Goal: Task Accomplishment & Management: Use online tool/utility

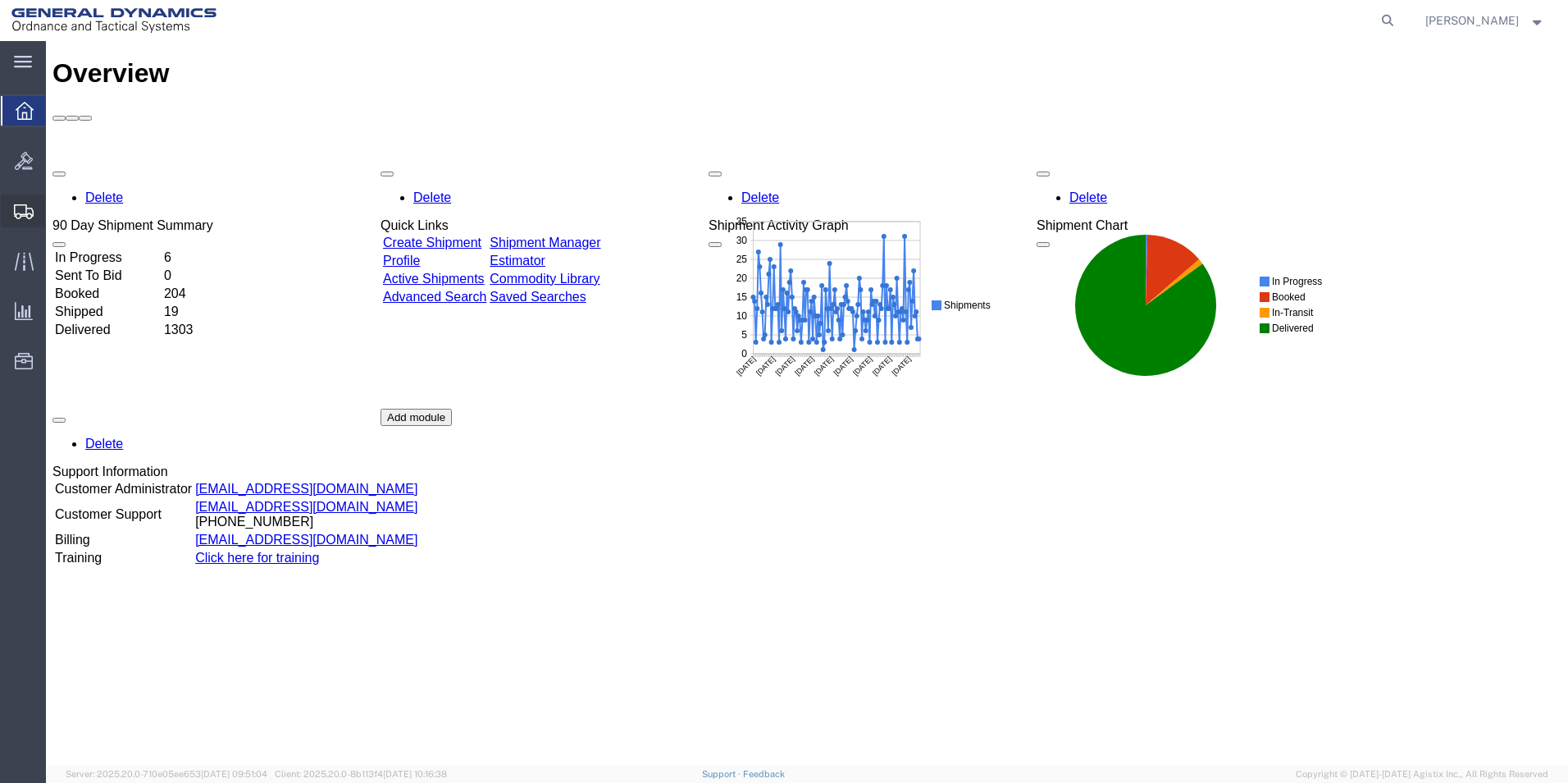
click at [0, 0] on span "Create from Template" at bounding box center [0, 0] width 0 height 0
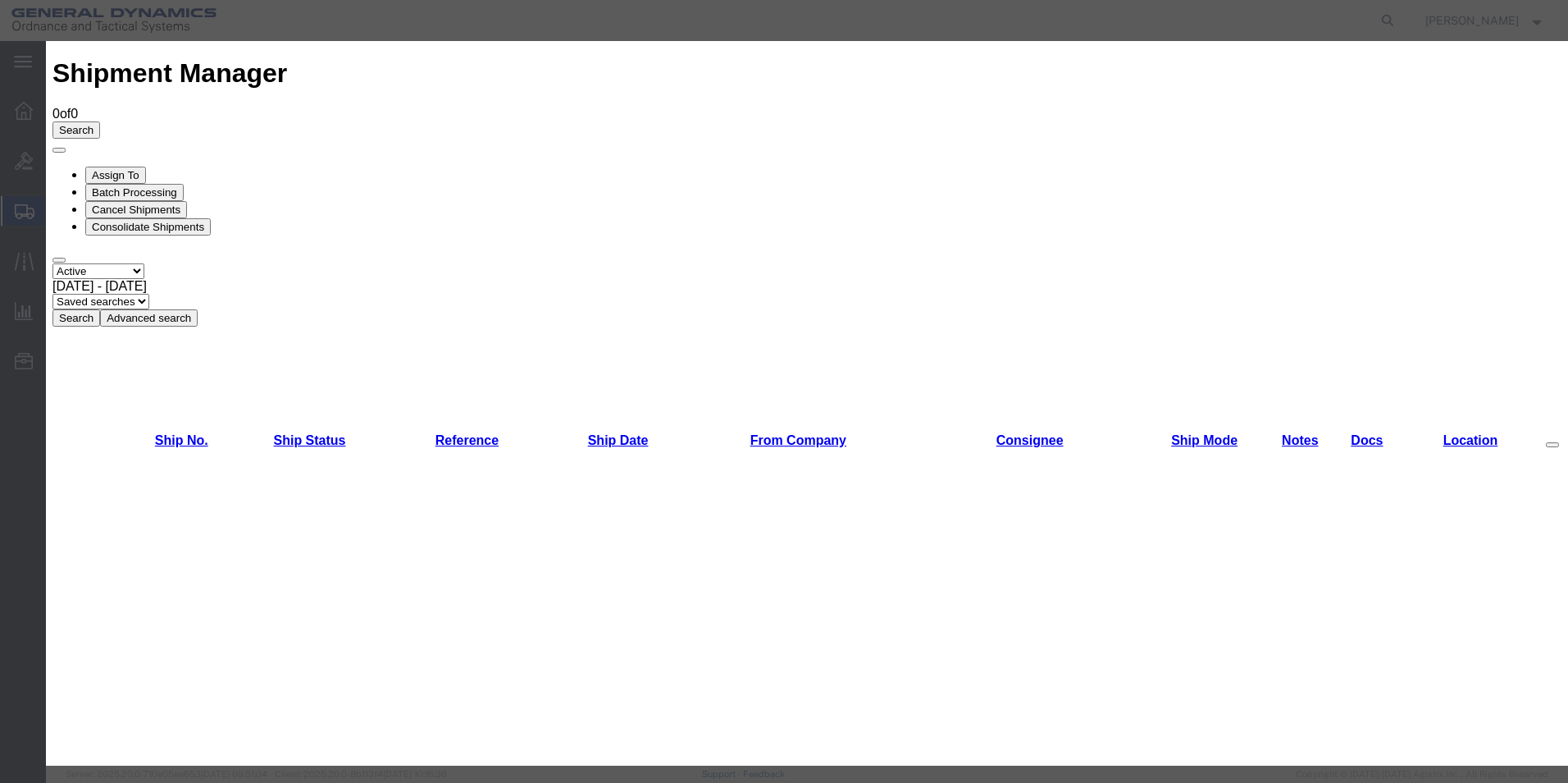
scroll to position [452, 0]
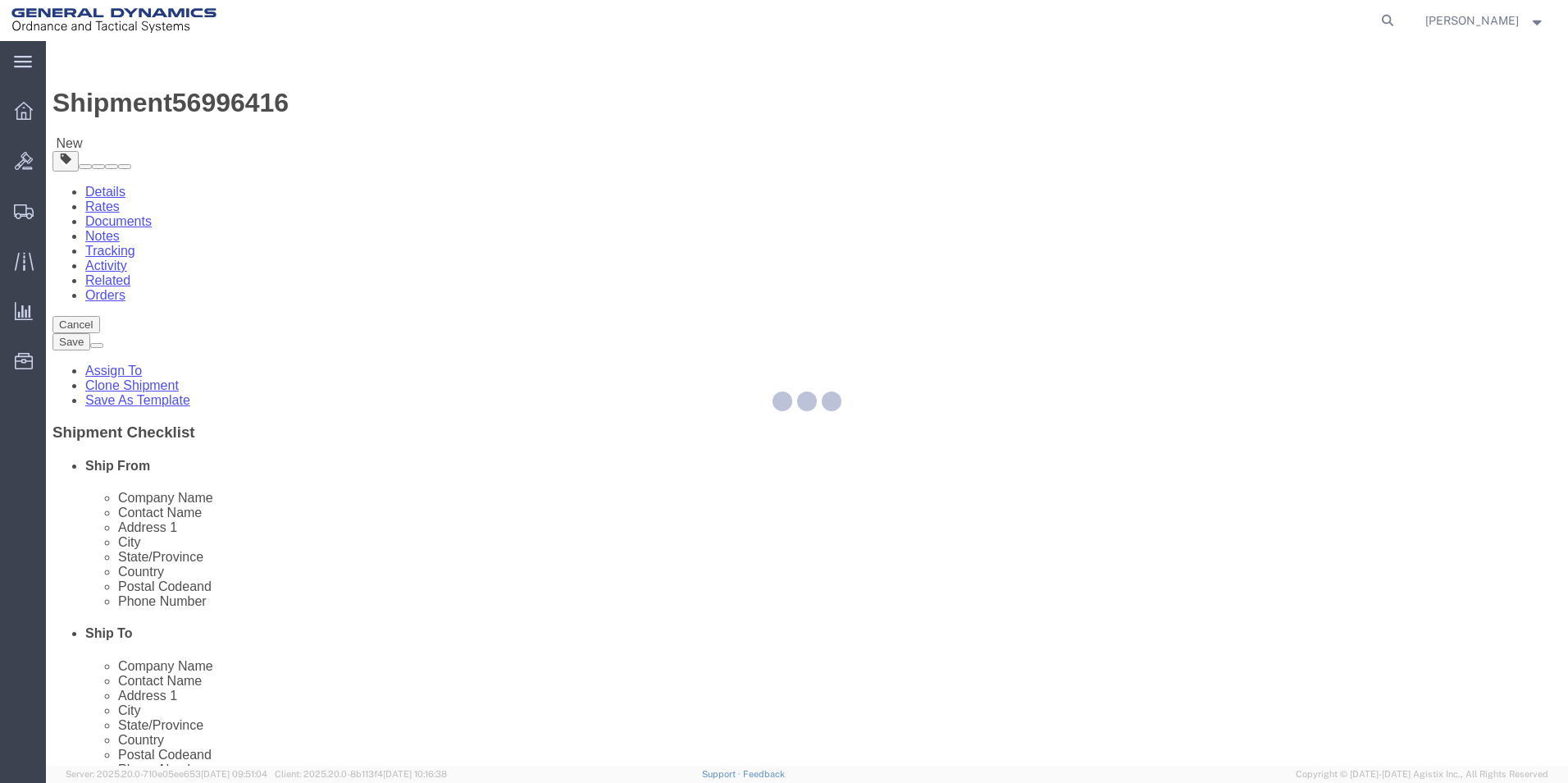
select select
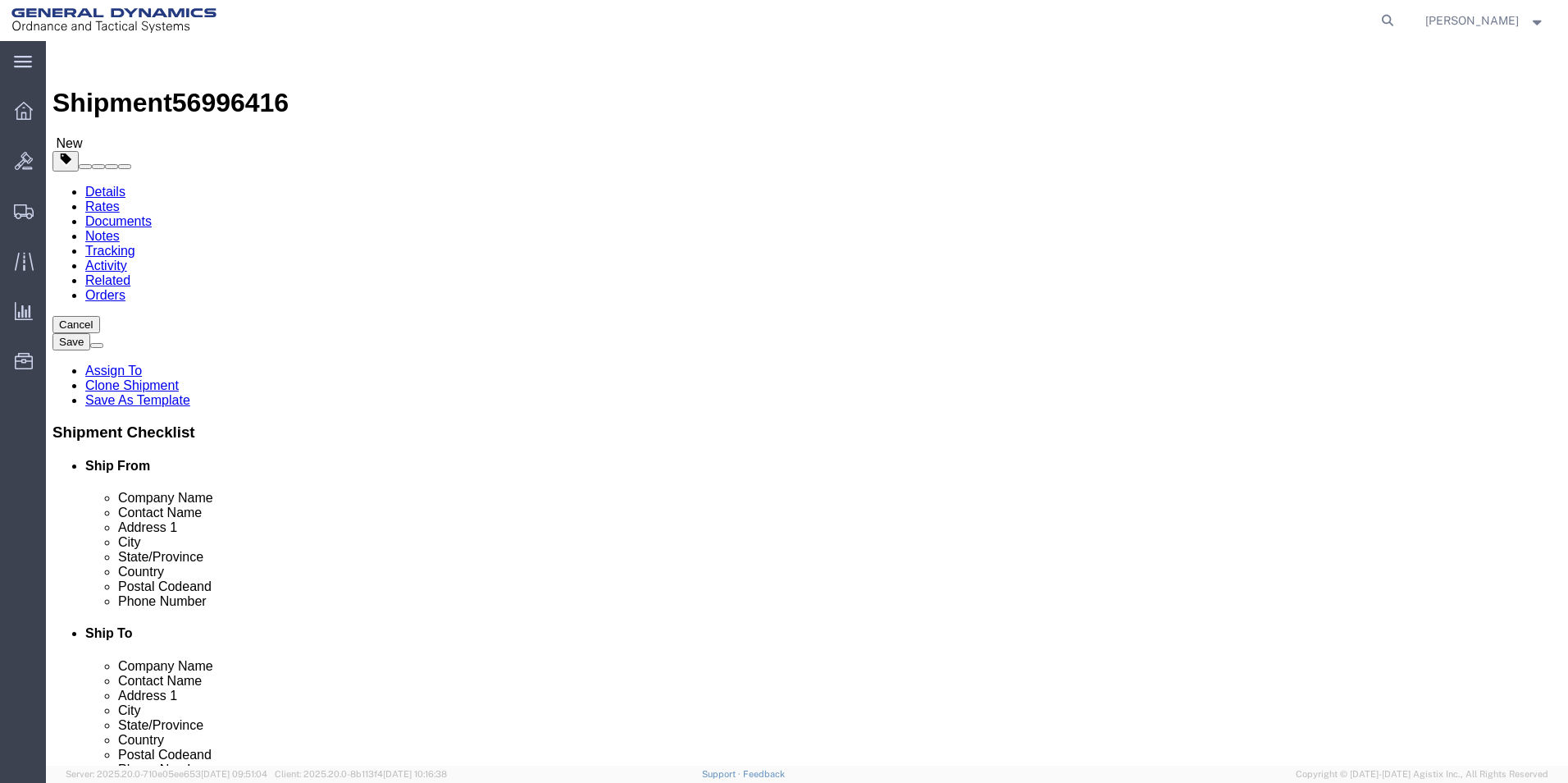
drag, startPoint x: 298, startPoint y: 336, endPoint x: 161, endPoint y: 336, distance: 137.0
click div "Contact Name [PERSON_NAME]"
type input "[PERSON_NAME]"
click input "5703624549"
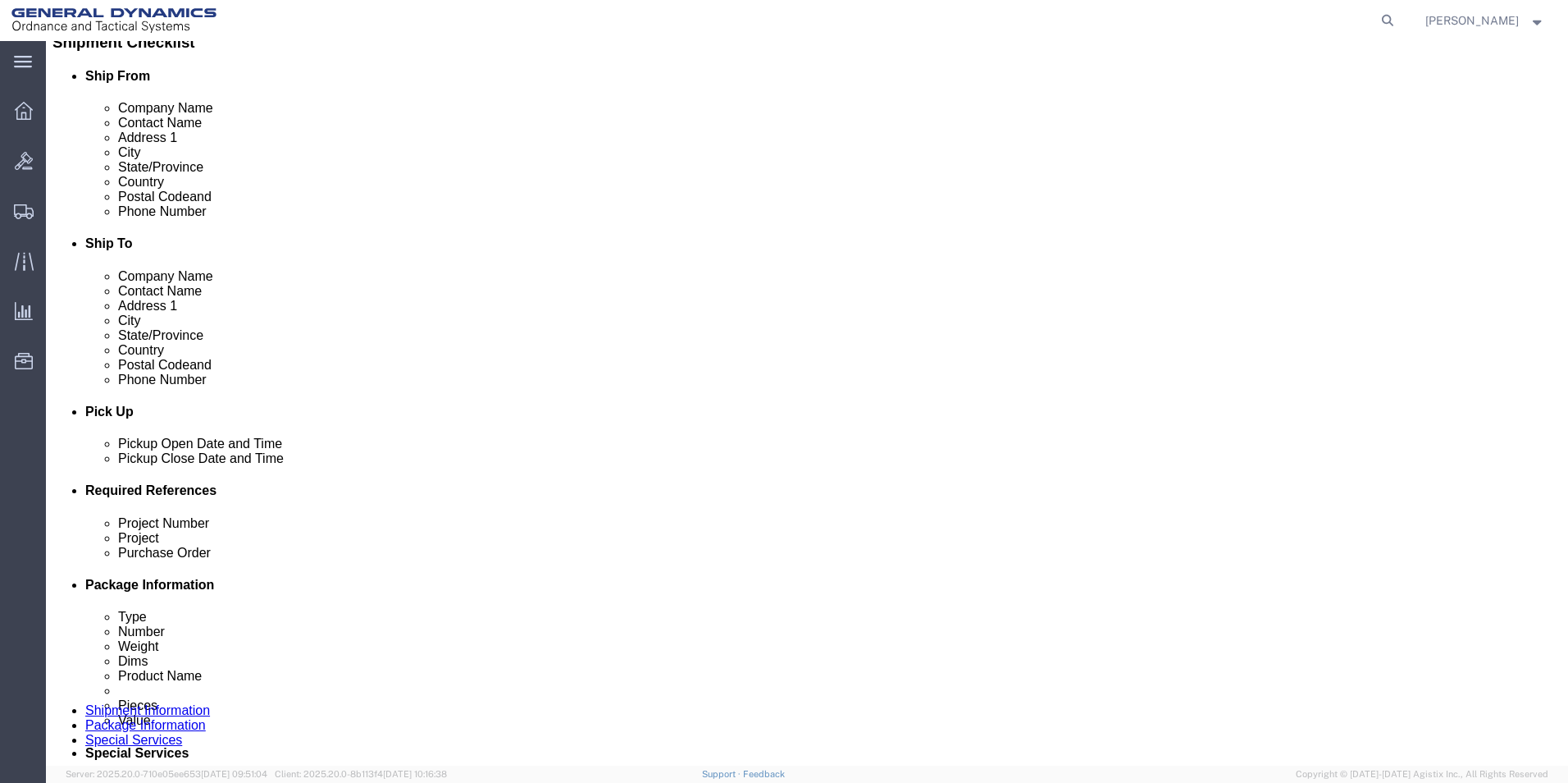
scroll to position [392, 0]
type input "570417-3101"
click div "[DATE] 1:45 PM"
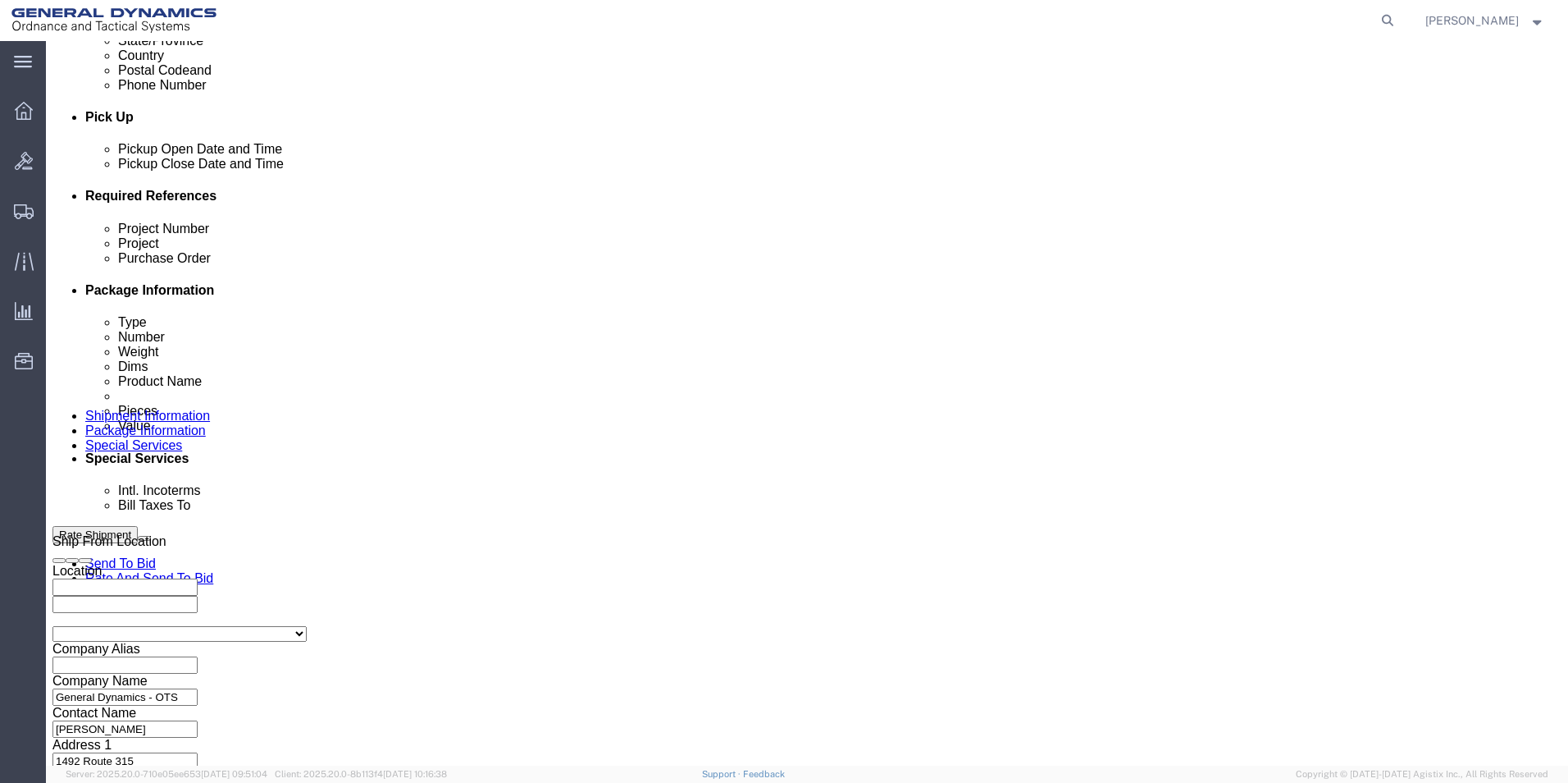
click input "1:45 PM"
click input "10:45 AM"
type input "10:00 AM"
click button "Apply"
drag, startPoint x: 1035, startPoint y: 326, endPoint x: 936, endPoint y: 337, distance: 99.6
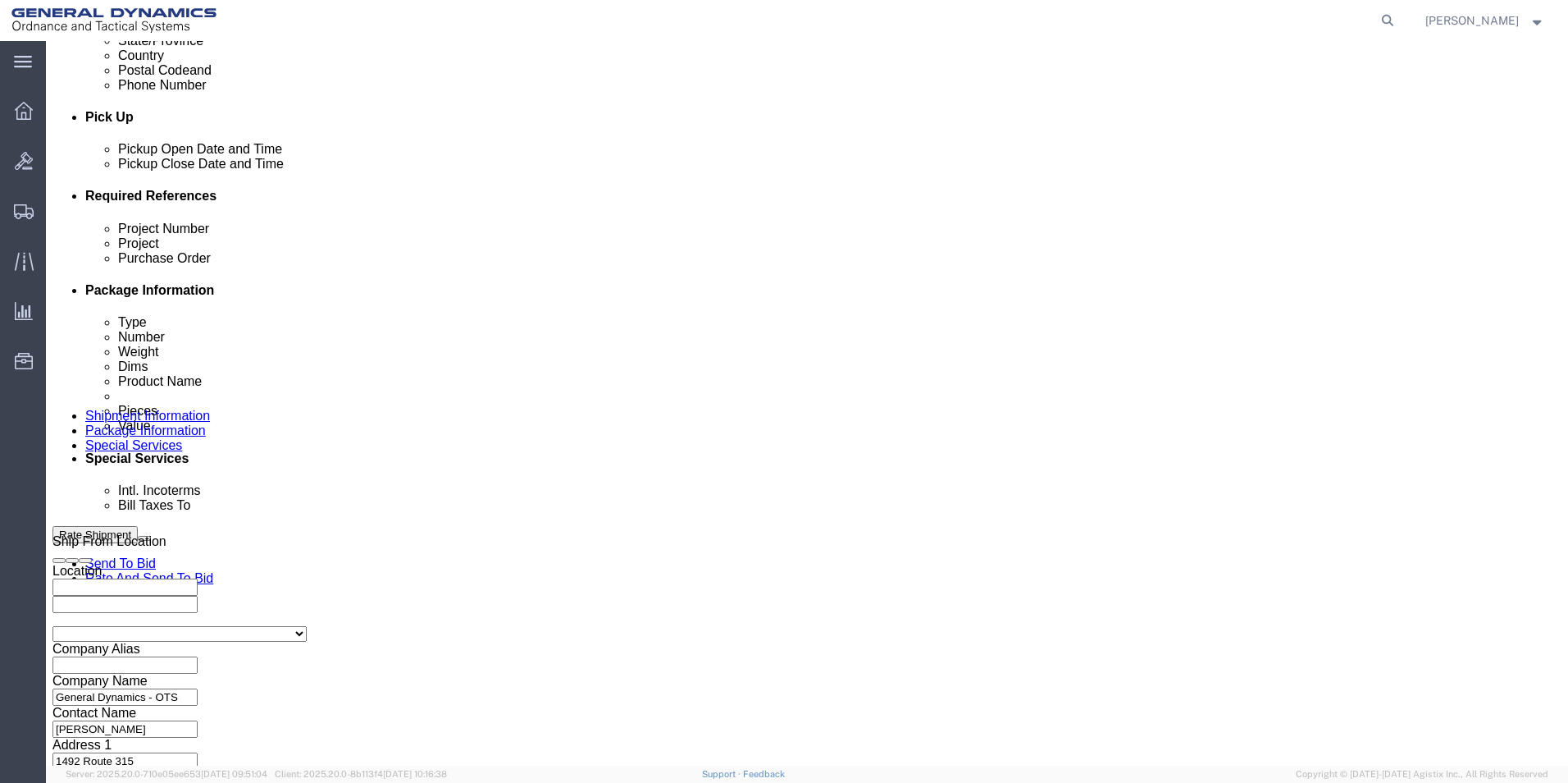
click div "Purchase Order C11107"
type input "W15QKN19D0084"
drag, startPoint x: 356, startPoint y: 324, endPoint x: 196, endPoint y: 322, distance: 160.0
click div "Project Number MIS24E320-001 MIS24E330-001"
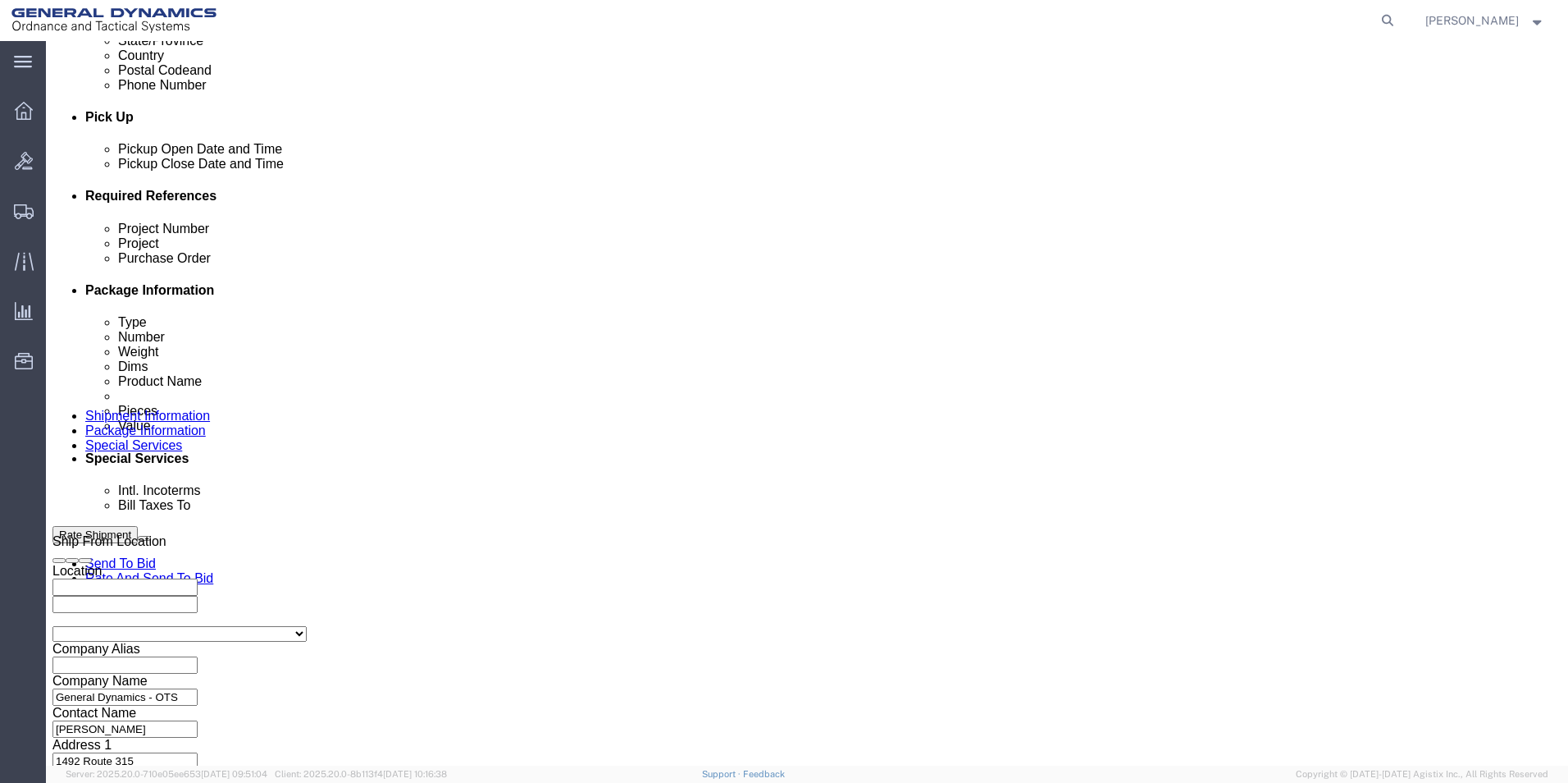
click input "0-001"
type input "0"
type input "C11107"
click button "Continue"
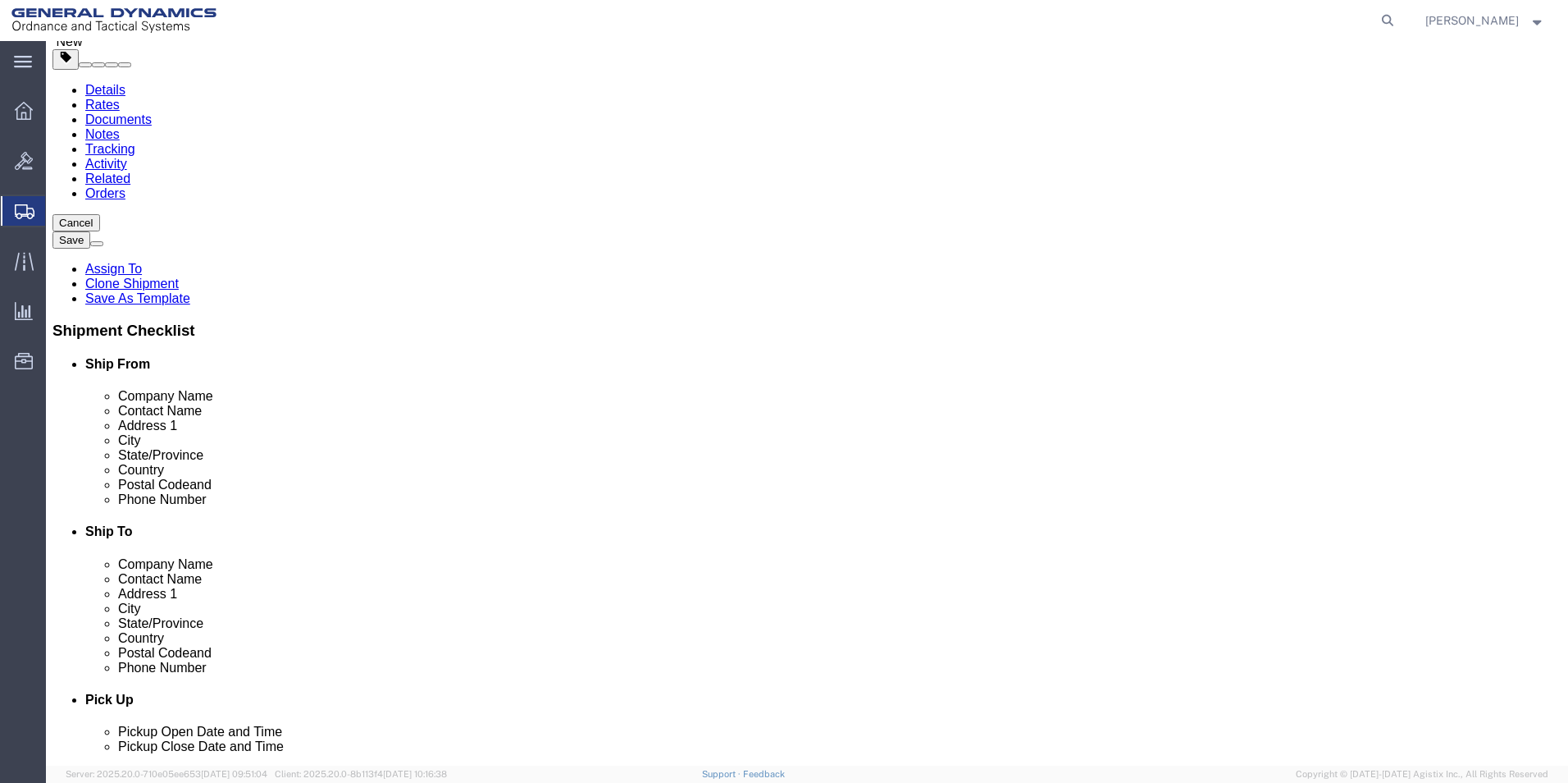
scroll to position [120, 0]
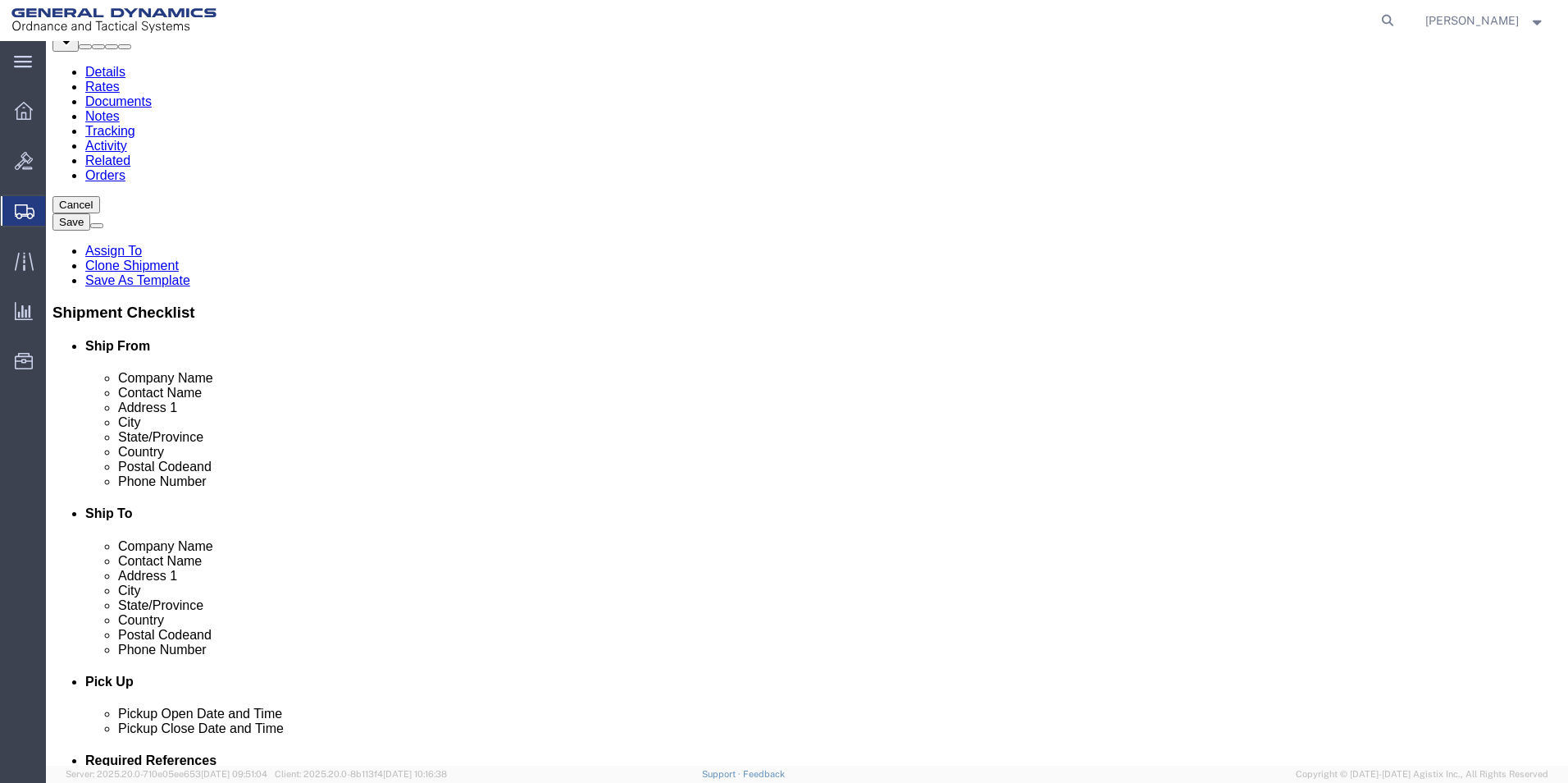
click dd "1134.00 Each"
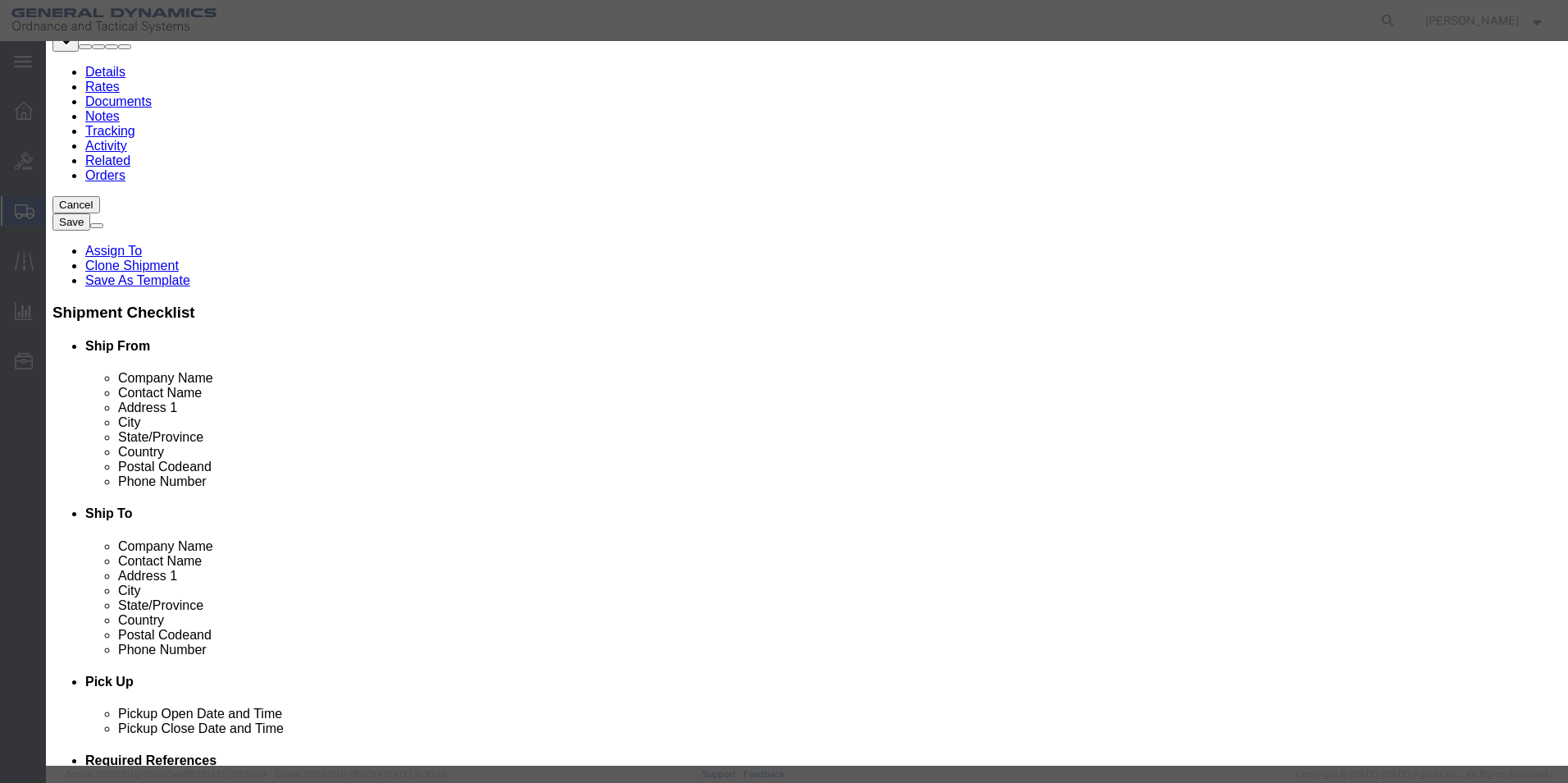
click button "Close"
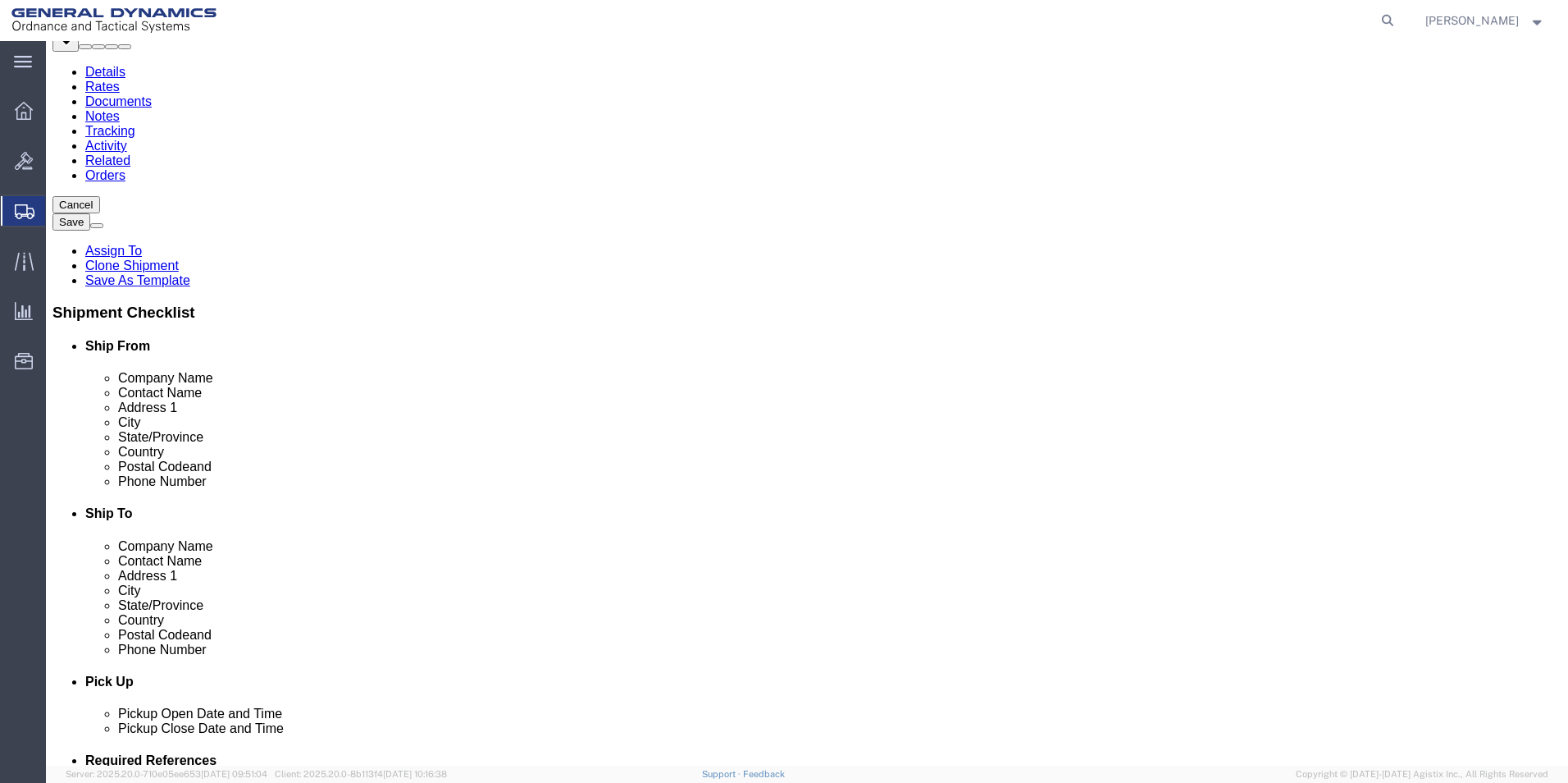
click button "Continue"
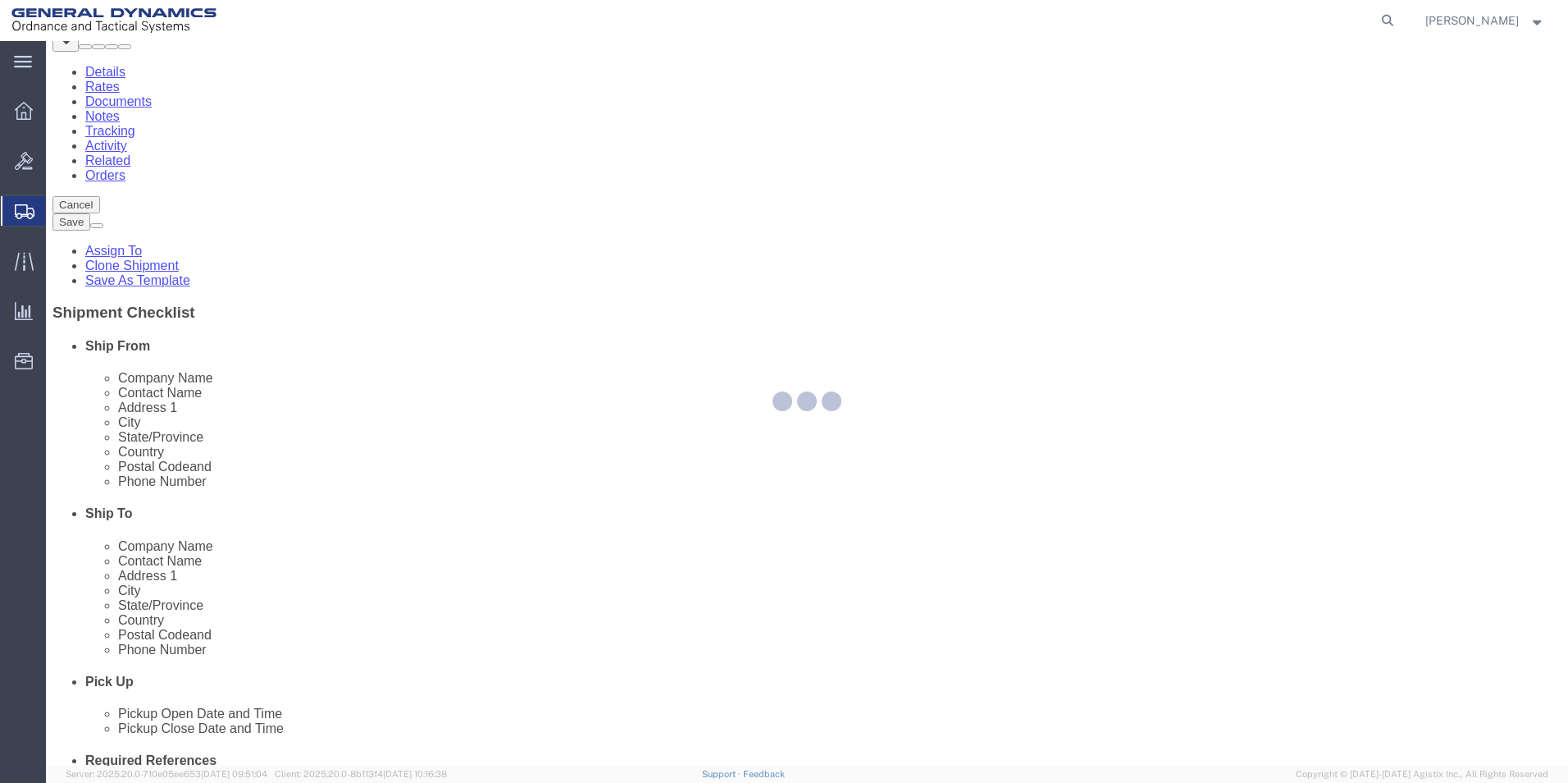
select select
select select "DEPARTMENT"
select select "1763984"
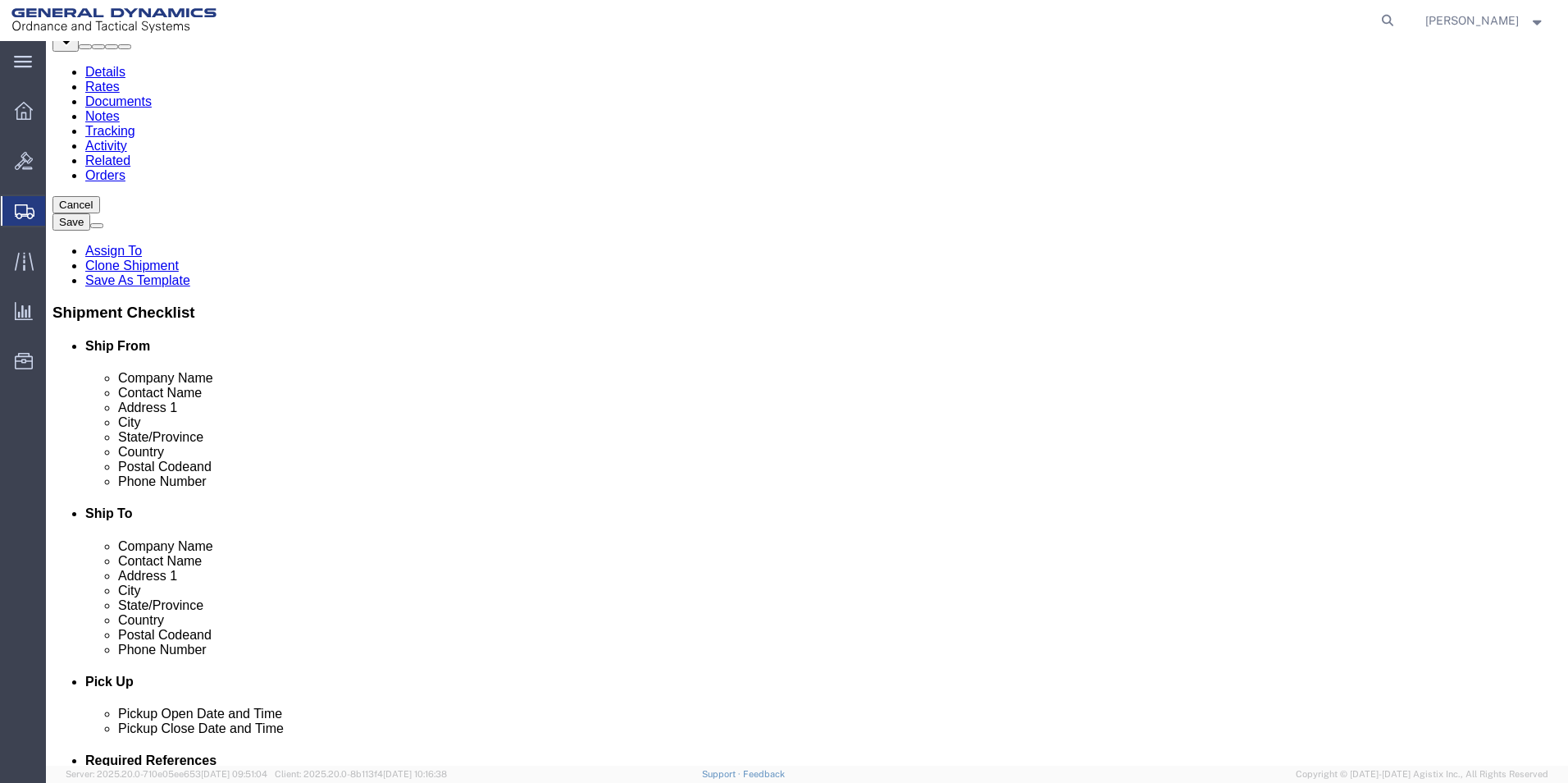
click button "Rate Shipment"
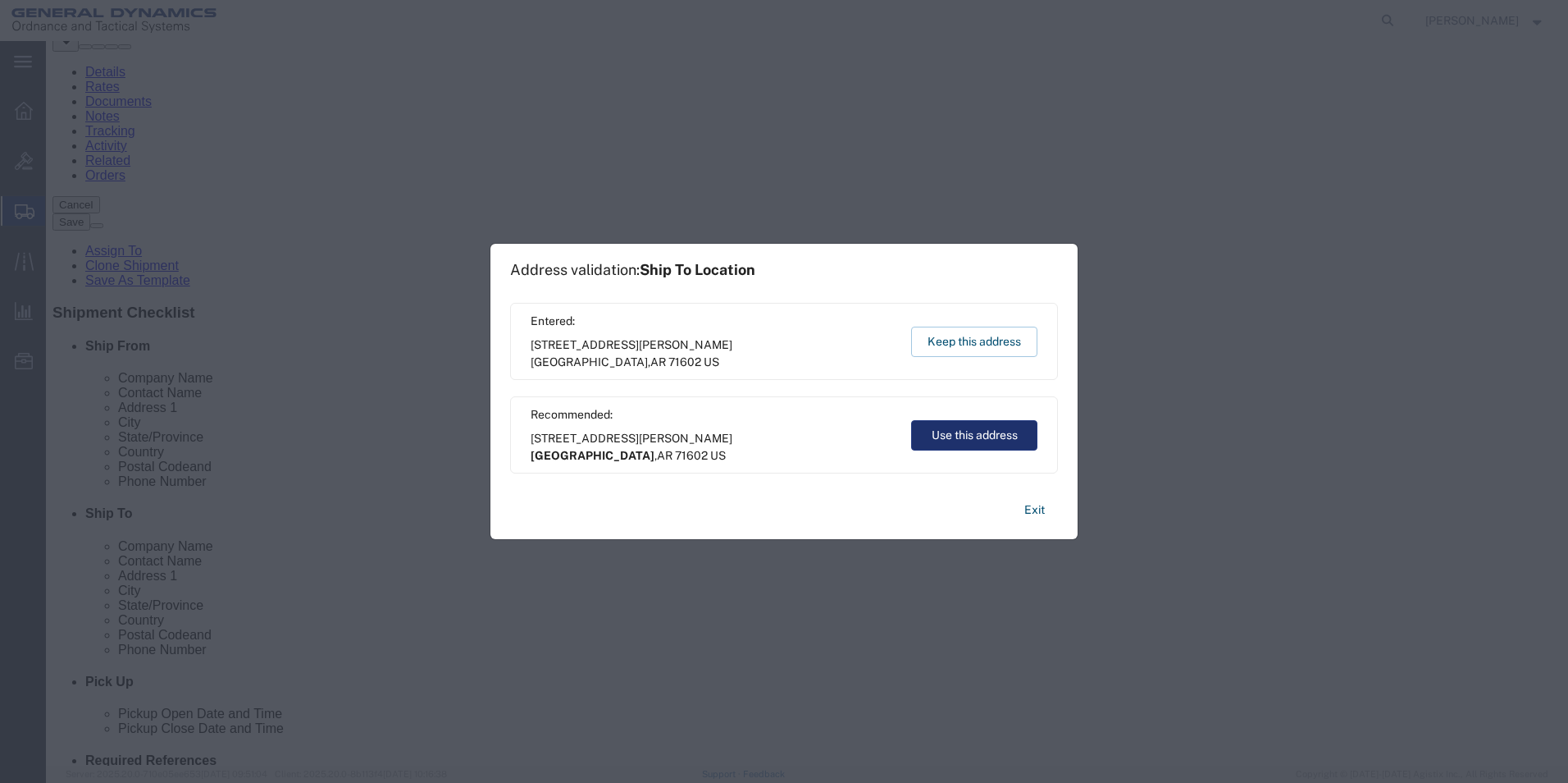
click at [972, 433] on button "Use this address" at bounding box center [974, 435] width 127 height 31
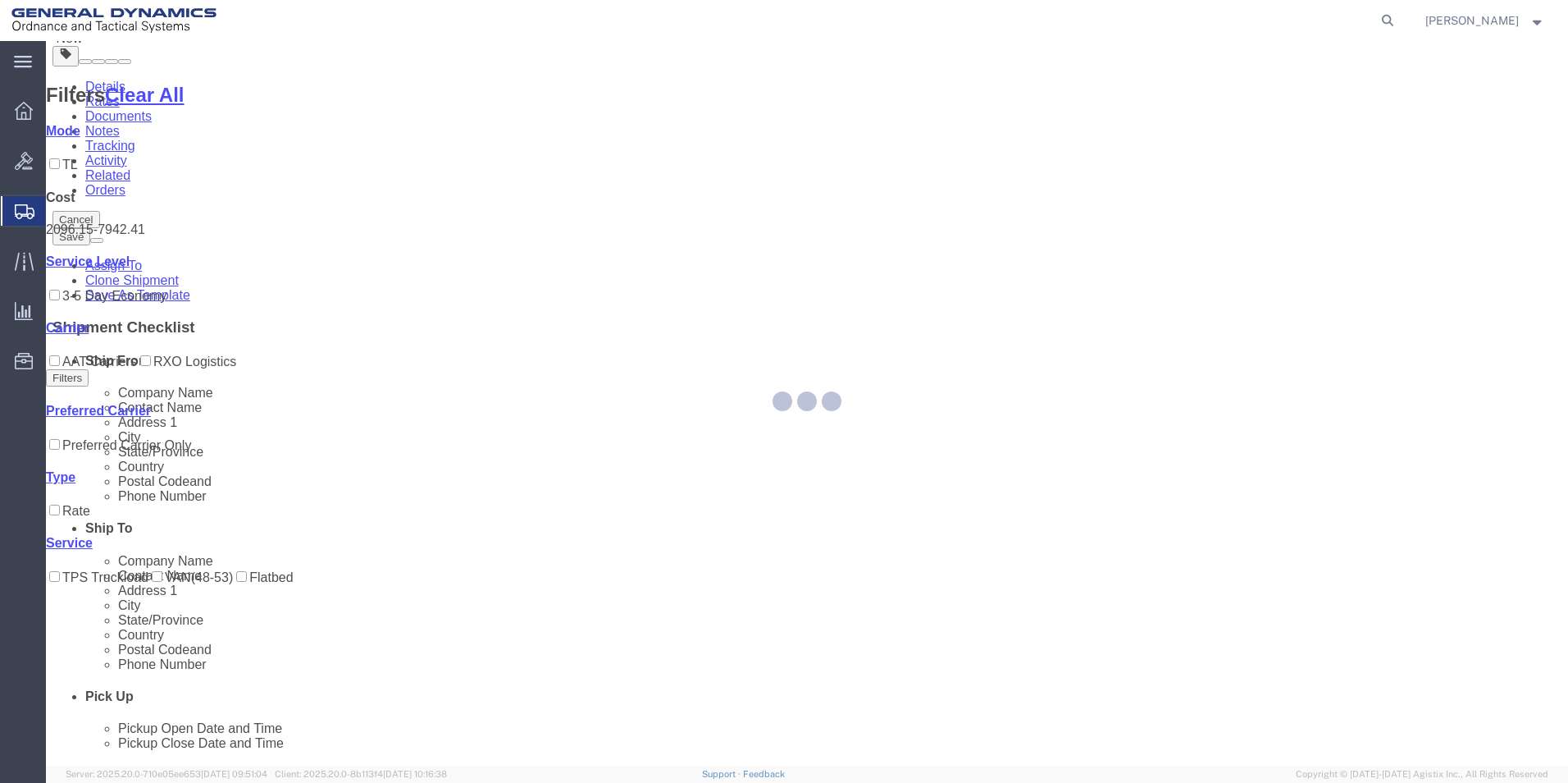
scroll to position [0, 0]
